Goal: Information Seeking & Learning: Check status

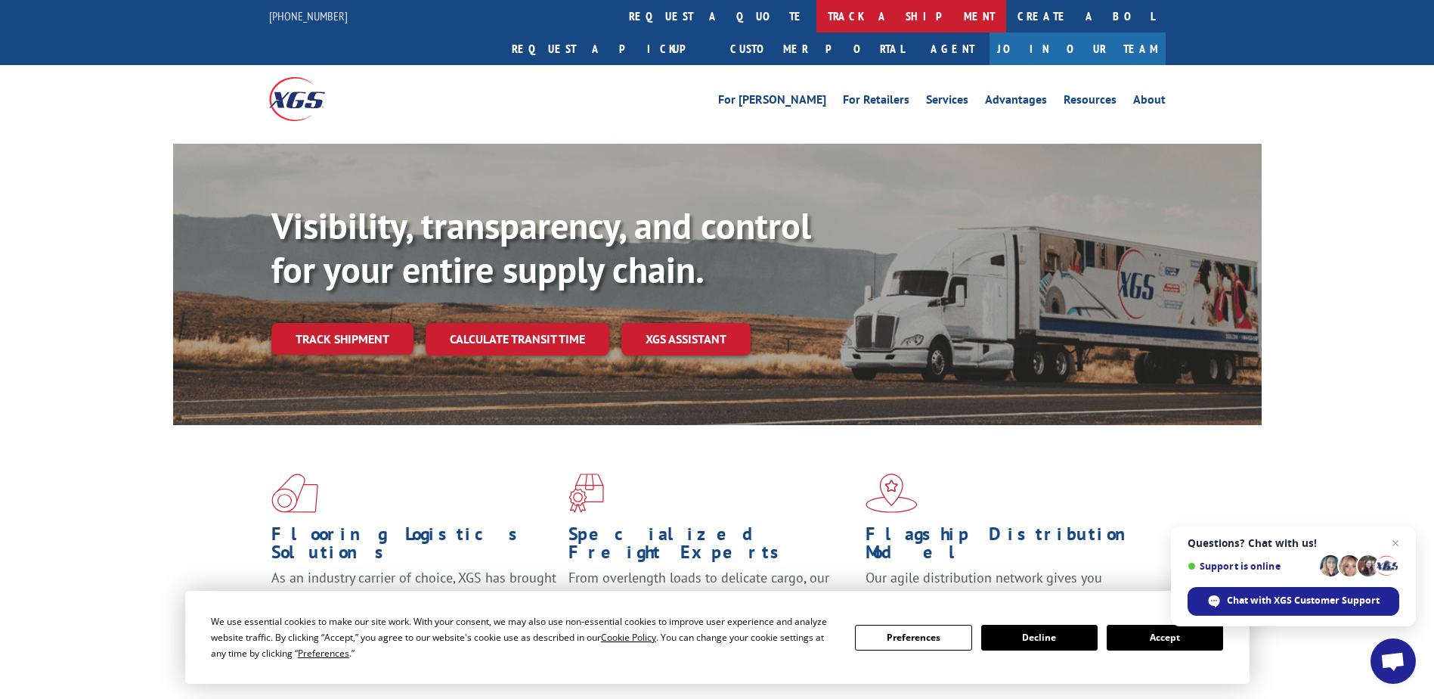
click at [817, 29] on link "track a shipment" at bounding box center [912, 16] width 190 height 33
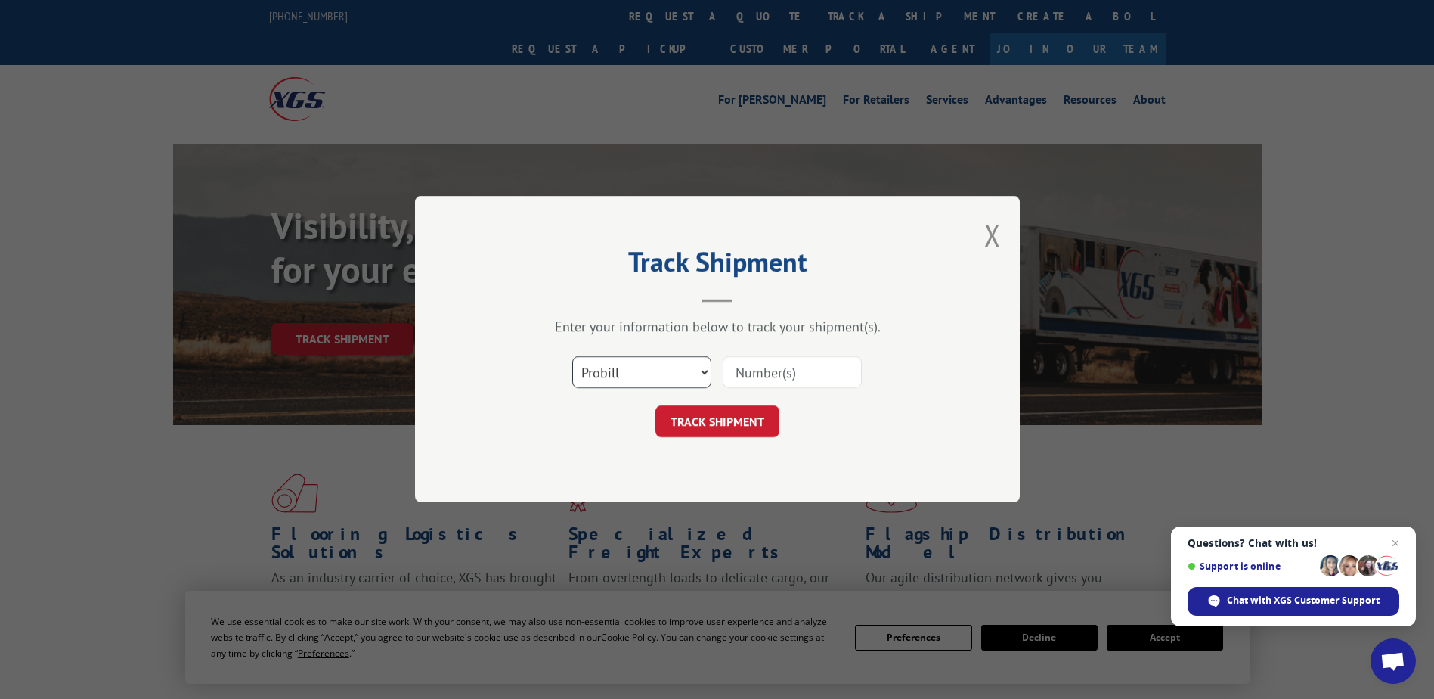
drag, startPoint x: 686, startPoint y: 366, endPoint x: 674, endPoint y: 390, distance: 26.7
click at [685, 367] on select "Select category... Probill BOL PO" at bounding box center [641, 373] width 139 height 32
select select "bol"
click at [572, 357] on select "Select category... Probill BOL PO" at bounding box center [641, 373] width 139 height 32
click at [802, 370] on input at bounding box center [792, 373] width 139 height 32
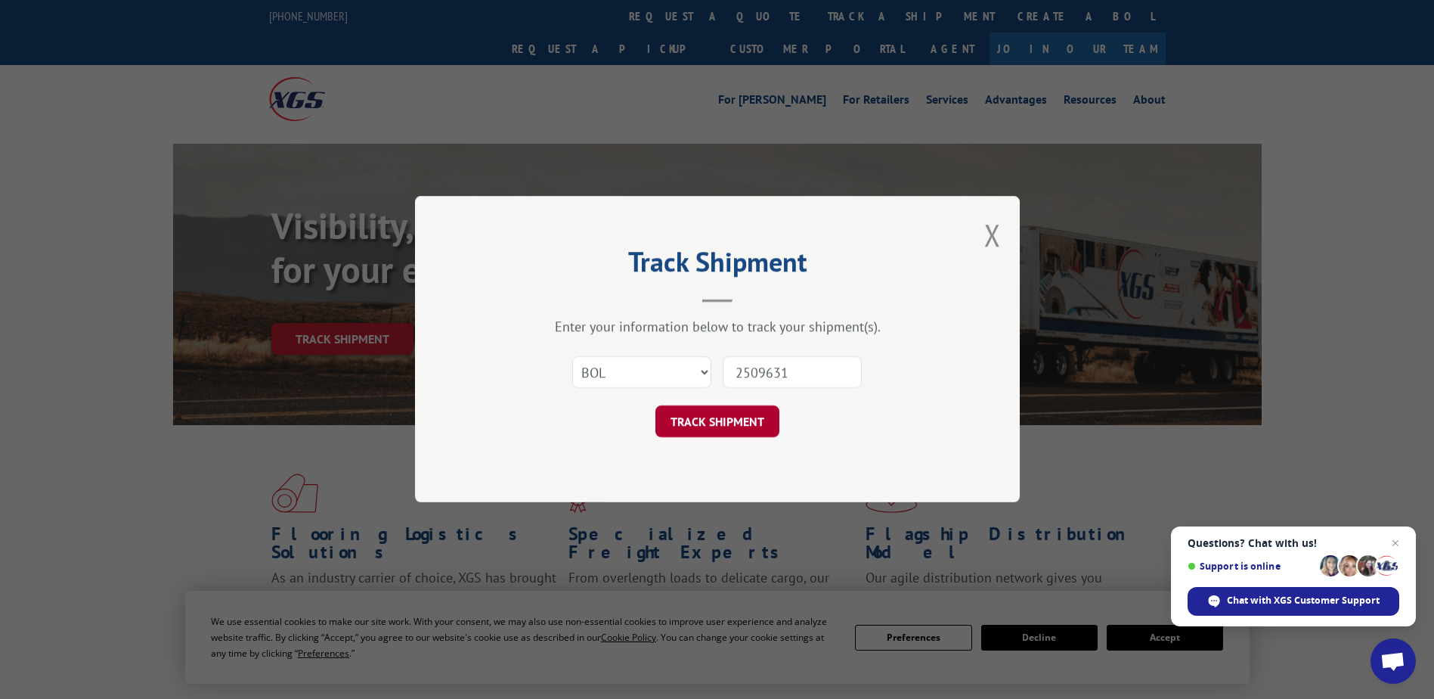
type input "2509631"
click at [714, 424] on button "TRACK SHIPMENT" at bounding box center [717, 422] width 124 height 32
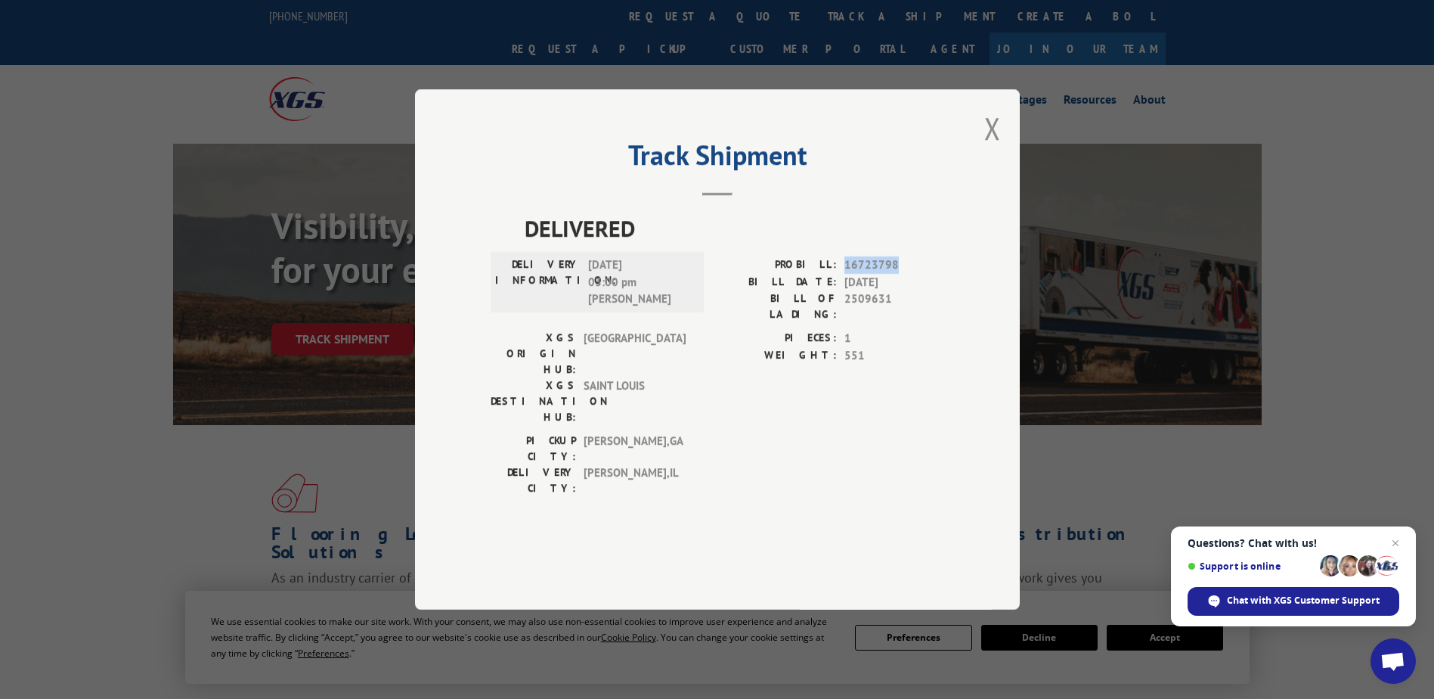
drag, startPoint x: 843, startPoint y: 304, endPoint x: 900, endPoint y: 310, distance: 57.0
click at [900, 274] on div "PROBILL: 16723798" at bounding box center [830, 264] width 227 height 17
drag, startPoint x: 900, startPoint y: 310, endPoint x: 881, endPoint y: 305, distance: 19.4
copy span "16723798"
click at [984, 148] on button "Close modal" at bounding box center [992, 128] width 17 height 40
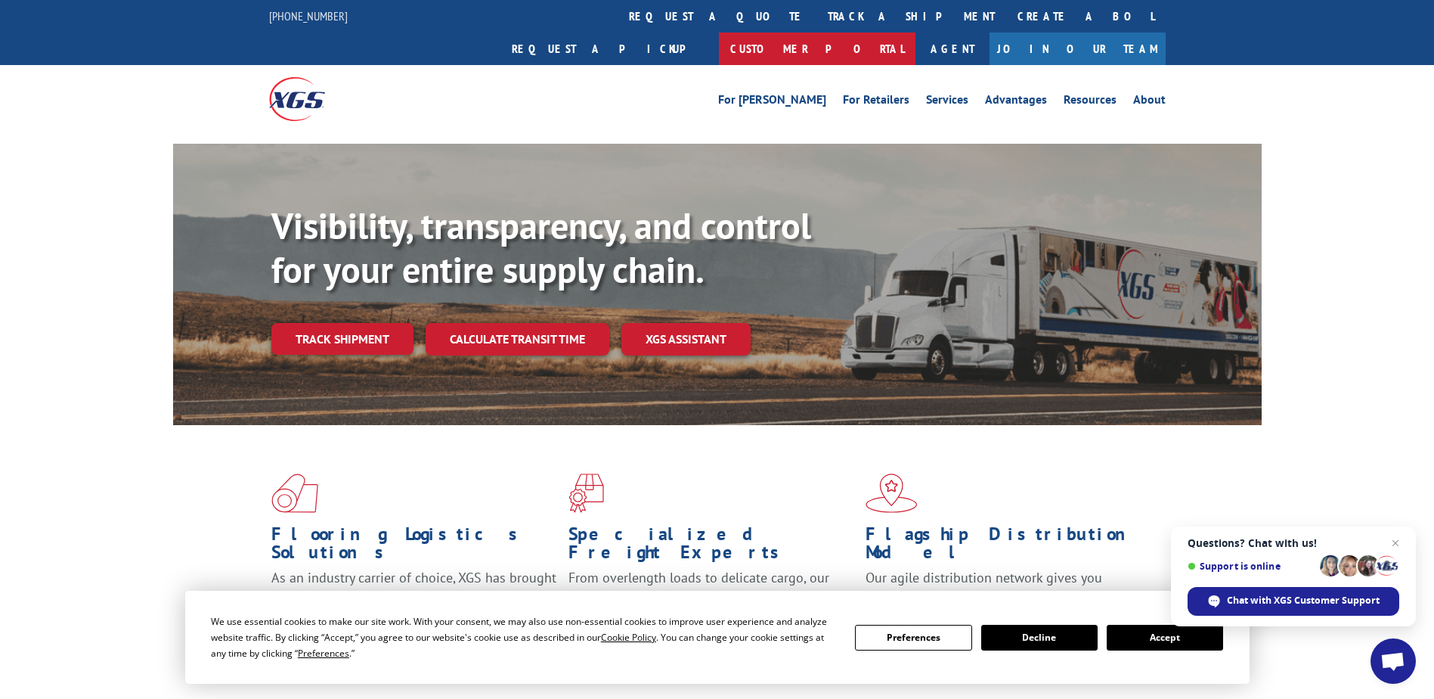
click at [916, 33] on link "Customer Portal" at bounding box center [817, 49] width 197 height 33
